Goal: Check status: Check status

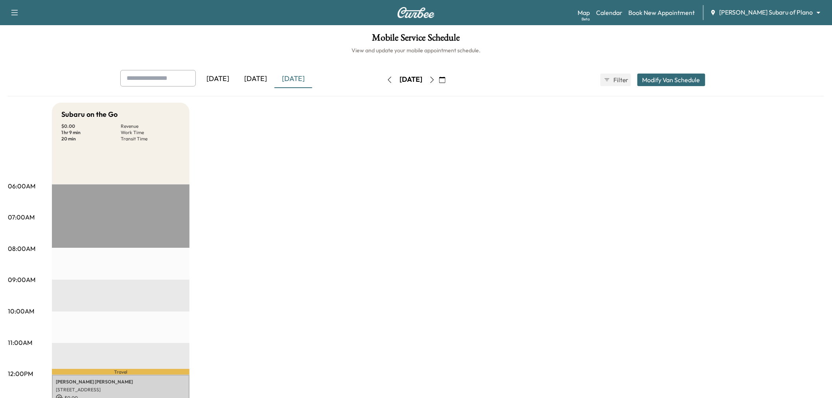
click at [270, 83] on div "[DATE]" at bounding box center [256, 79] width 38 height 18
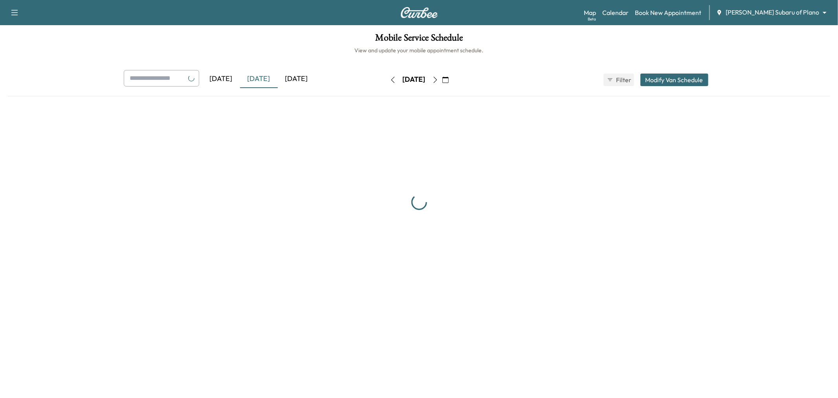
click at [266, 79] on div "[DATE]" at bounding box center [259, 79] width 38 height 18
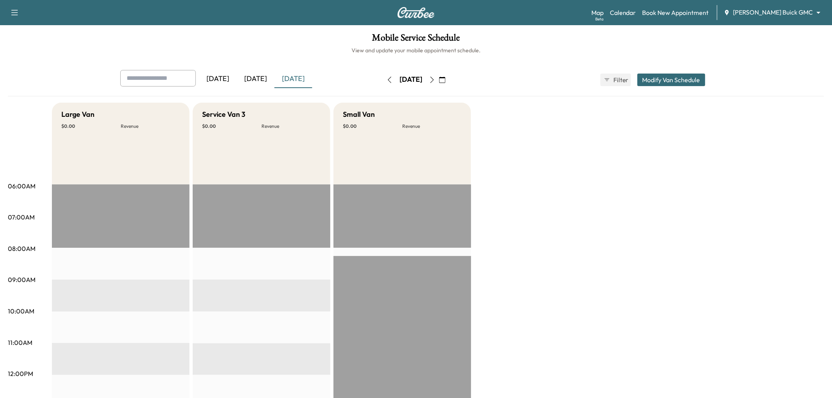
click at [253, 80] on div "[DATE]" at bounding box center [256, 79] width 38 height 18
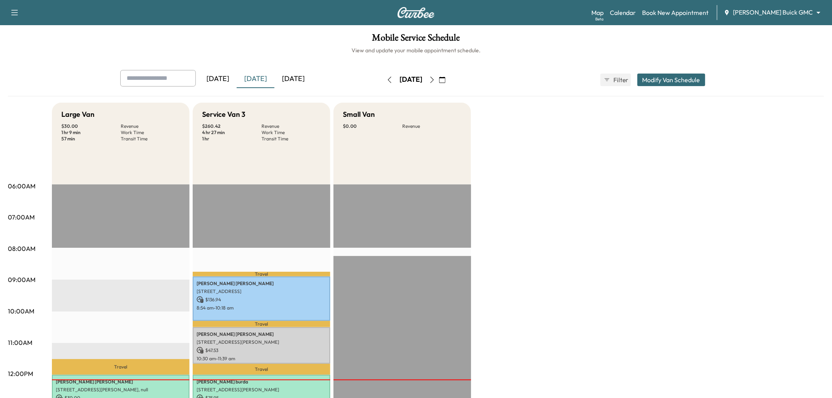
scroll to position [131, 0]
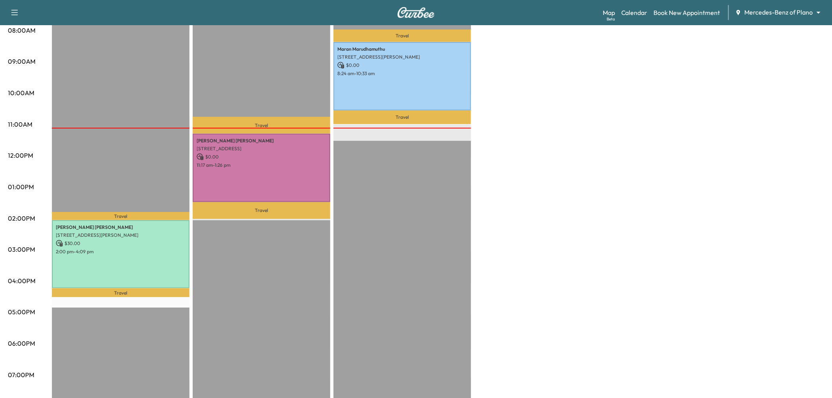
scroll to position [174, 0]
